Goal: Information Seeking & Learning: Learn about a topic

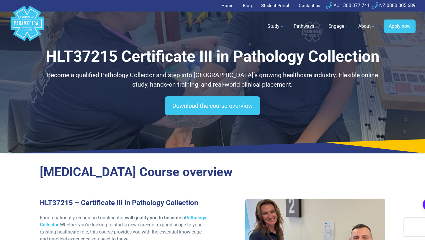
click at [176, 173] on h2 "[MEDICAL_DATA] Course overview" at bounding box center [213, 172] width 346 height 15
click at [176, 174] on h2 "[MEDICAL_DATA] Course overview" at bounding box center [213, 172] width 346 height 15
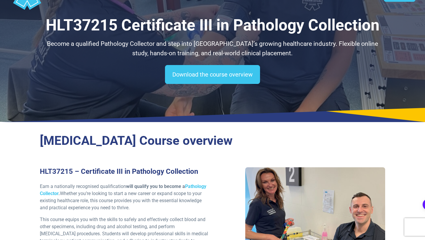
scroll to position [116, 0]
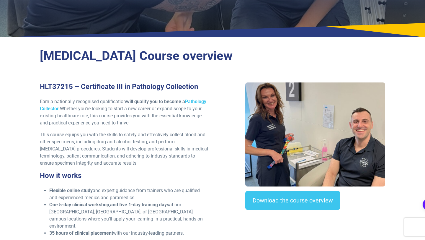
click at [176, 174] on h3 "How it works" at bounding box center [124, 175] width 169 height 9
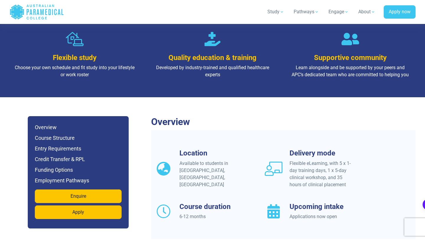
scroll to position [486, 0]
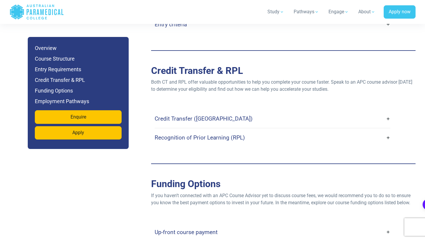
scroll to position [1537, 0]
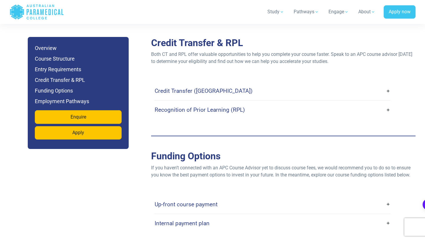
click at [208, 106] on h4 "Recognition of Prior Learning (RPL)" at bounding box center [200, 109] width 90 height 7
click at [387, 103] on link "Recognition of Prior Learning (RPL)" at bounding box center [273, 110] width 236 height 14
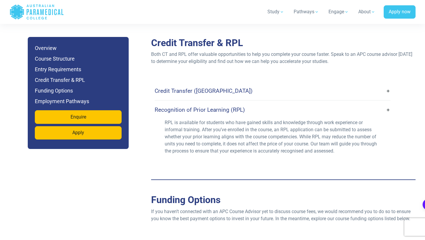
click at [387, 103] on link "Recognition of Prior Learning (RPL)" at bounding box center [273, 110] width 236 height 14
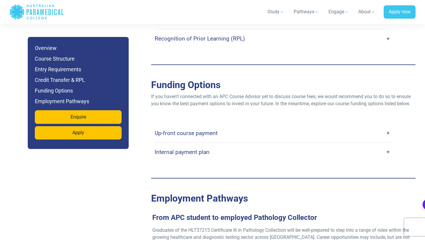
scroll to position [1617, 0]
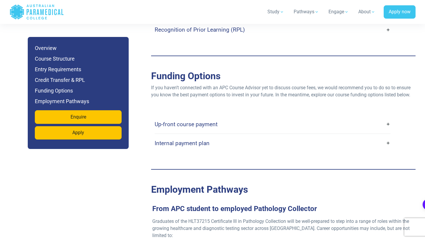
click at [389, 117] on link "Up-front course payment" at bounding box center [273, 124] width 236 height 14
click at [388, 118] on link "Up-front course payment" at bounding box center [273, 124] width 236 height 14
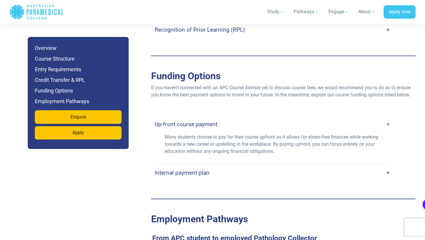
click at [388, 118] on link "Up-front course payment" at bounding box center [273, 124] width 236 height 14
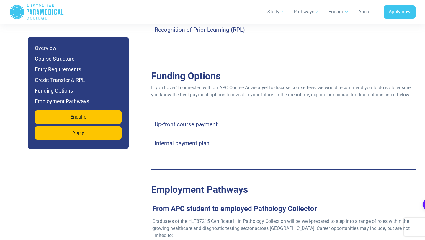
click at [386, 137] on link "Internal payment plan" at bounding box center [273, 143] width 236 height 14
click at [389, 136] on link "Internal payment plan" at bounding box center [273, 143] width 236 height 14
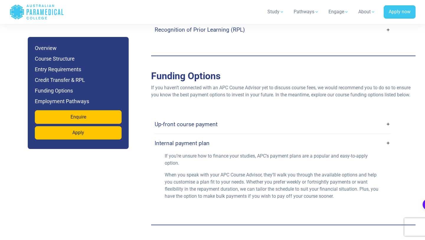
click at [389, 136] on link "Internal payment plan" at bounding box center [273, 143] width 236 height 14
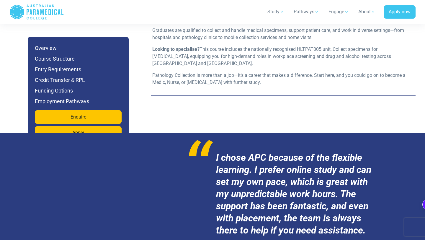
scroll to position [1946, 0]
